Goal: Information Seeking & Learning: Learn about a topic

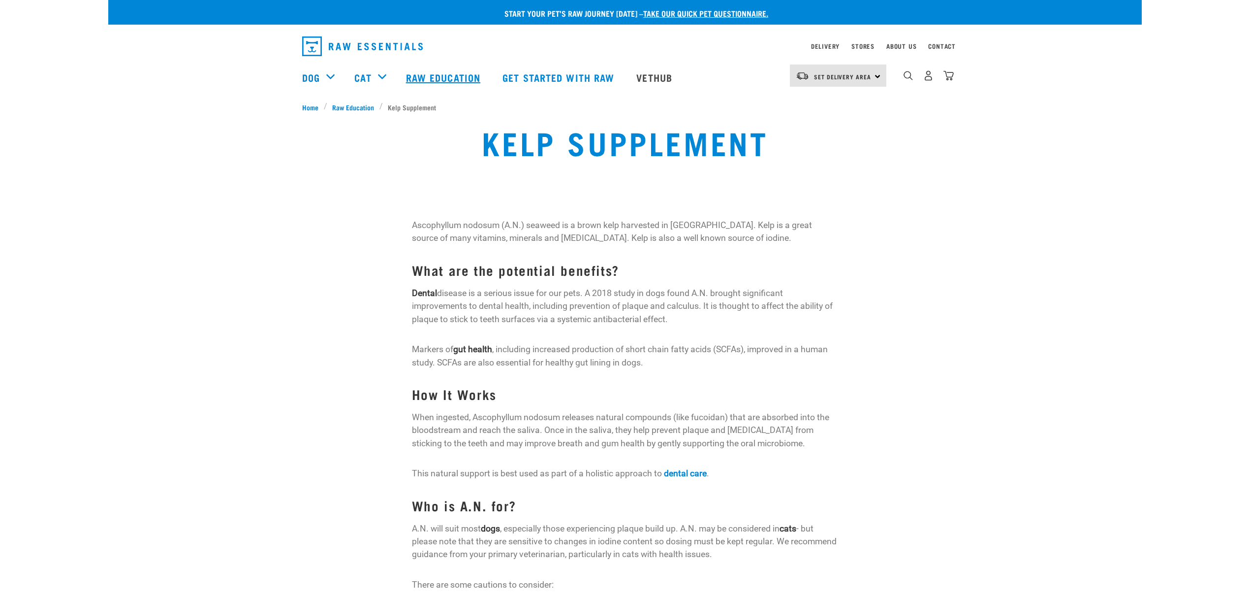
click at [471, 74] on link "Raw Education" at bounding box center [444, 77] width 96 height 39
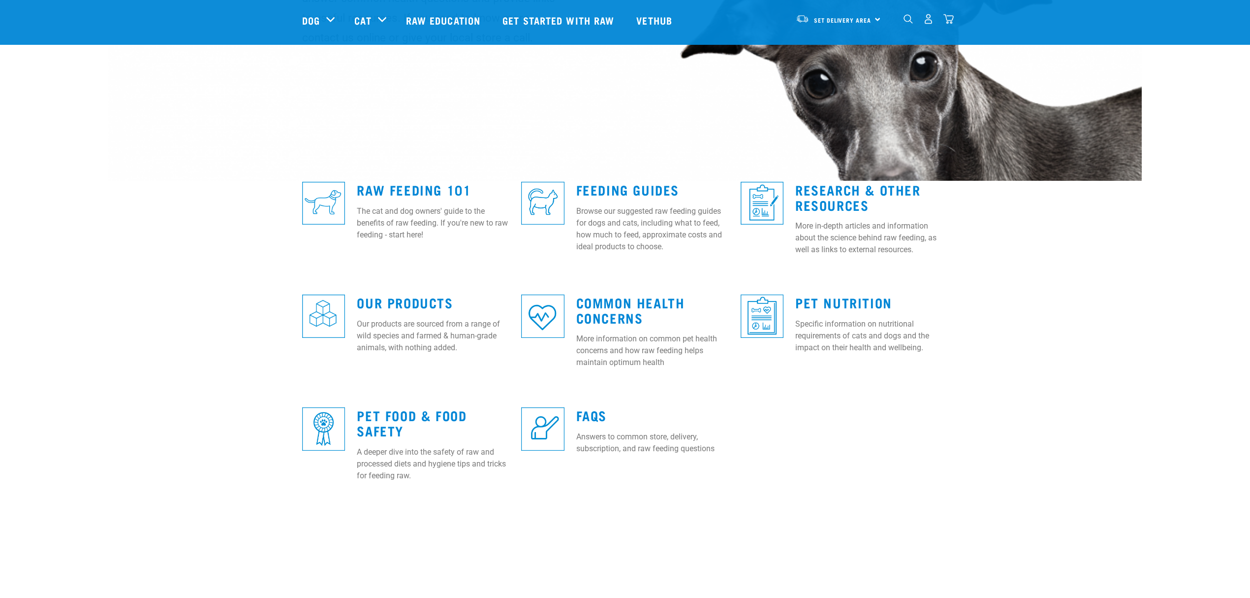
scroll to position [262, 0]
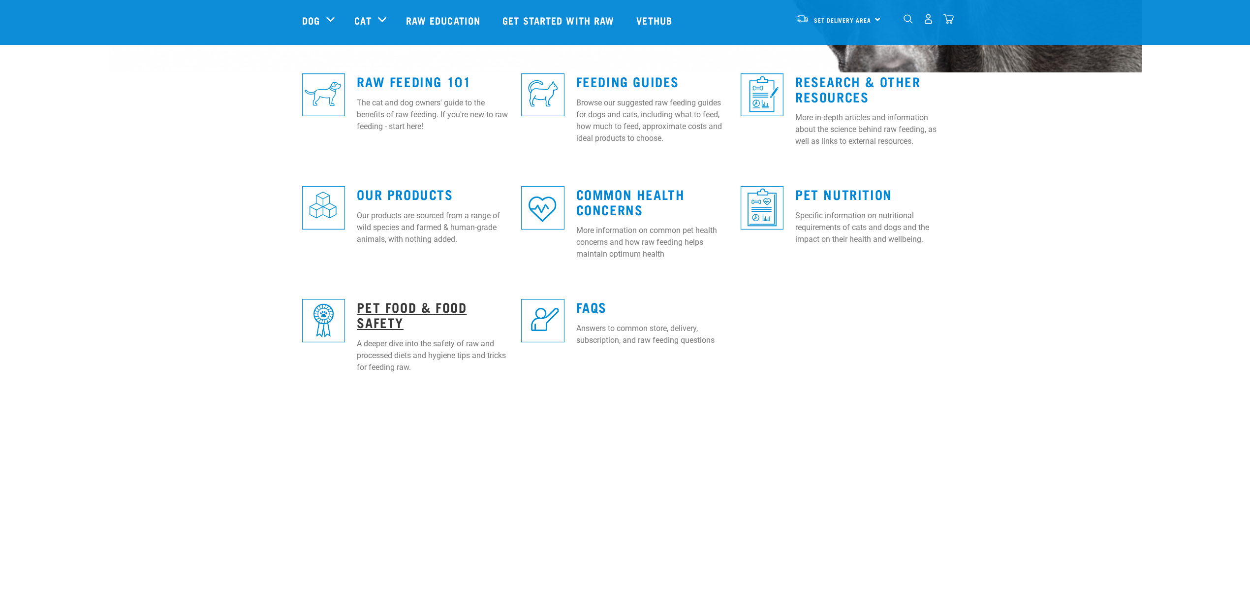
click at [384, 306] on link "Pet Food & Food Safety" at bounding box center [412, 314] width 110 height 23
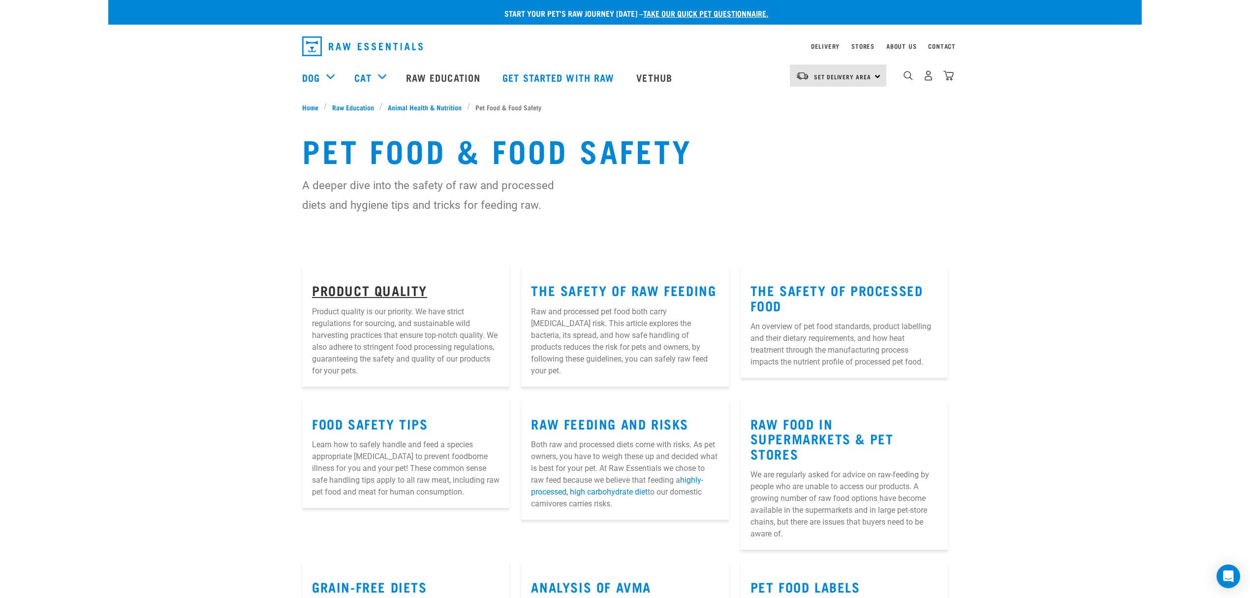
click at [353, 290] on link "Product Quality" at bounding box center [369, 289] width 115 height 7
